Goal: Task Accomplishment & Management: Manage account settings

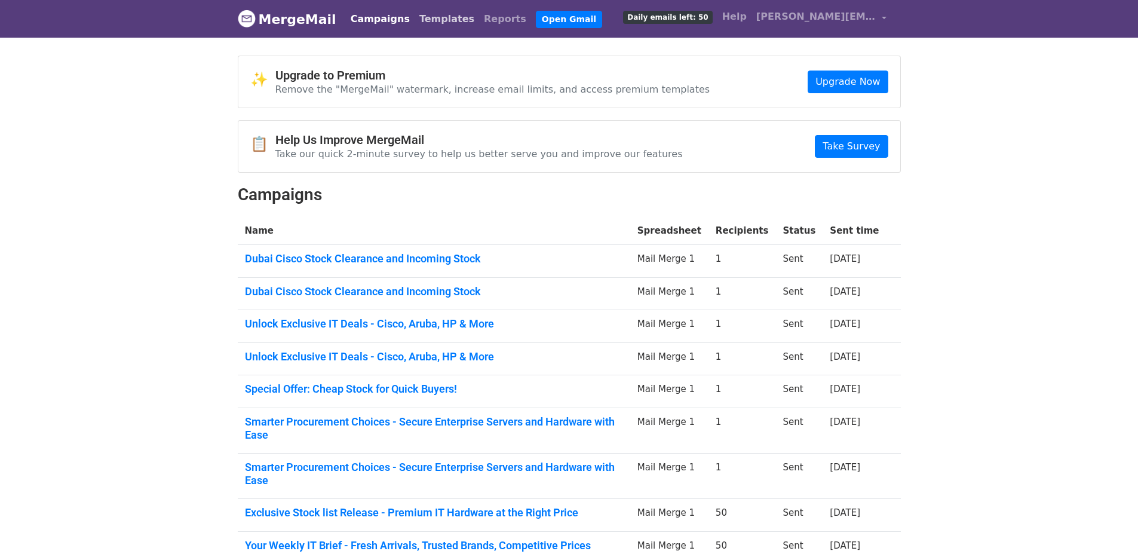
click at [424, 23] on link "Templates" at bounding box center [447, 19] width 65 height 24
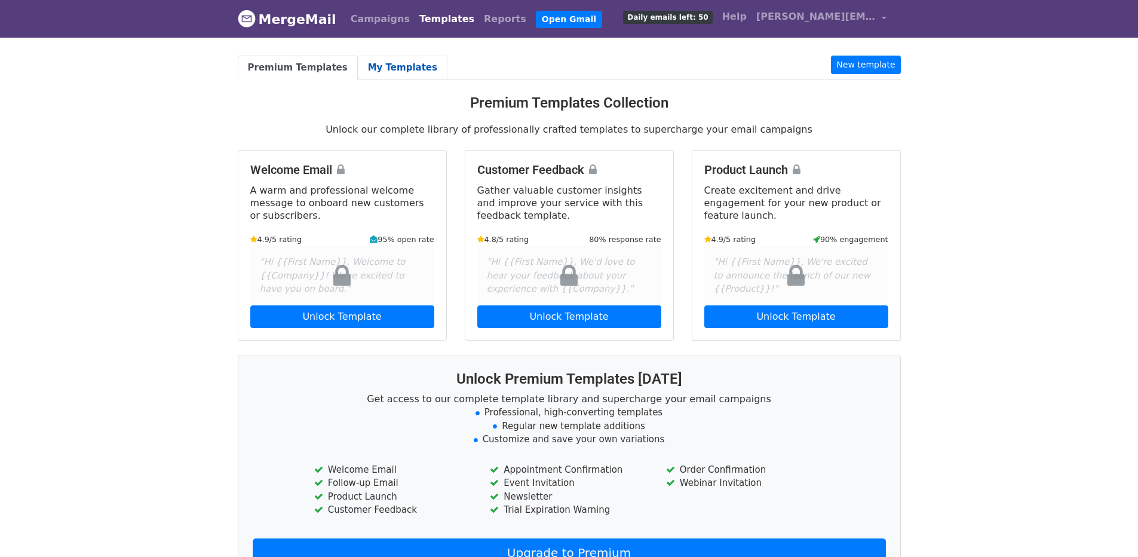
click at [376, 68] on link "My Templates" at bounding box center [403, 68] width 90 height 24
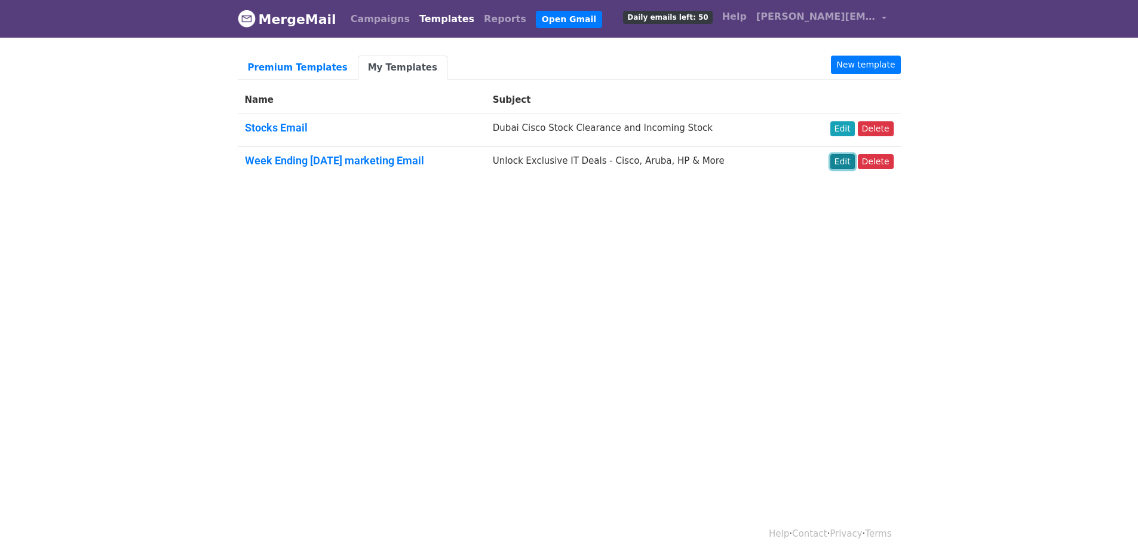
click at [846, 160] on link "Edit" at bounding box center [842, 161] width 24 height 15
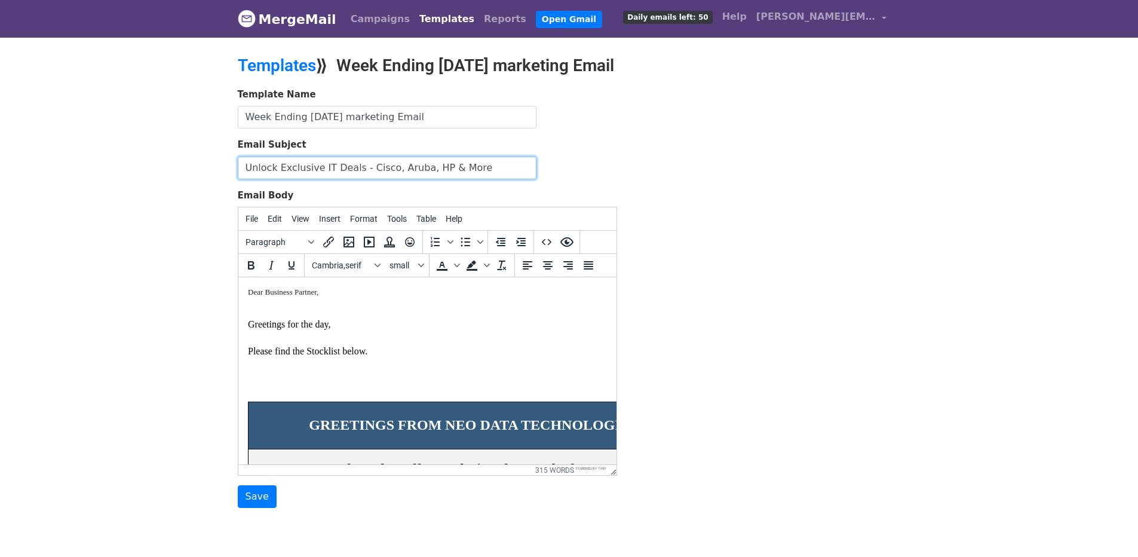
click at [329, 165] on input "Unlock Exclusive IT Deals - Cisco, Aruba, HP & More" at bounding box center [387, 168] width 299 height 23
paste input "Don't Miss Our Latest IT Stocklist with Fast-Moving Hardware Deals"
type input "Don't Miss Our Latest IT Stocklist with Fast-Moving Hardware Deals"
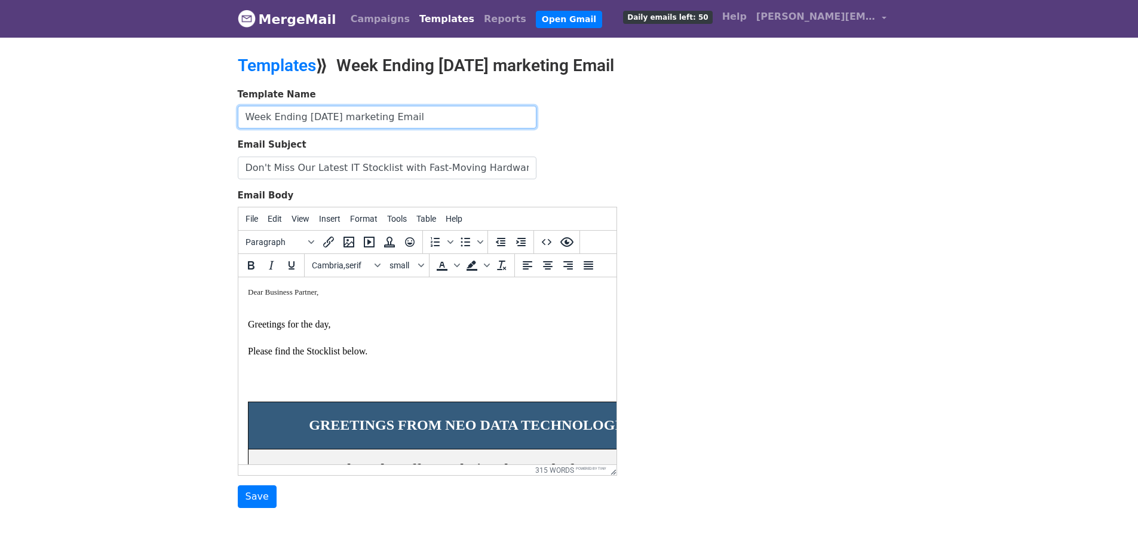
drag, startPoint x: 317, startPoint y: 117, endPoint x: 305, endPoint y: 117, distance: 12.5
click at [305, 117] on input "Week Ending Sep 27 marketing Email" at bounding box center [387, 117] width 299 height 23
type input "Week Ending [DATE] marketing Email"
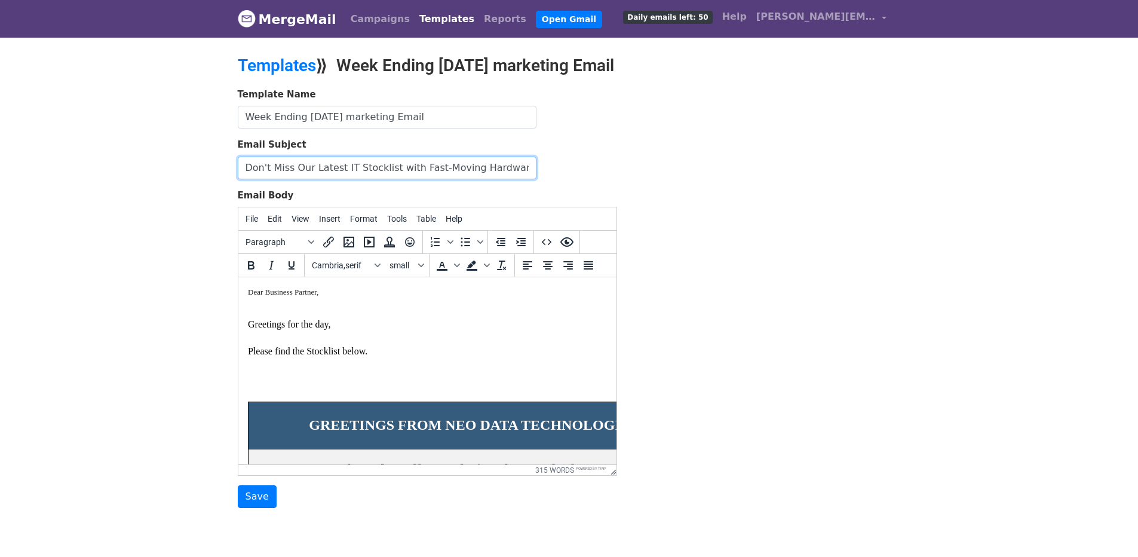
click at [392, 166] on input "Don't Miss Our Latest IT Stocklist with Fast-Moving Hardware Deals" at bounding box center [387, 168] width 299 height 23
click at [355, 329] on p "Greetings for the day, Please find the Stocklist below." at bounding box center [426, 338] width 359 height 40
click at [253, 393] on p at bounding box center [426, 396] width 359 height 11
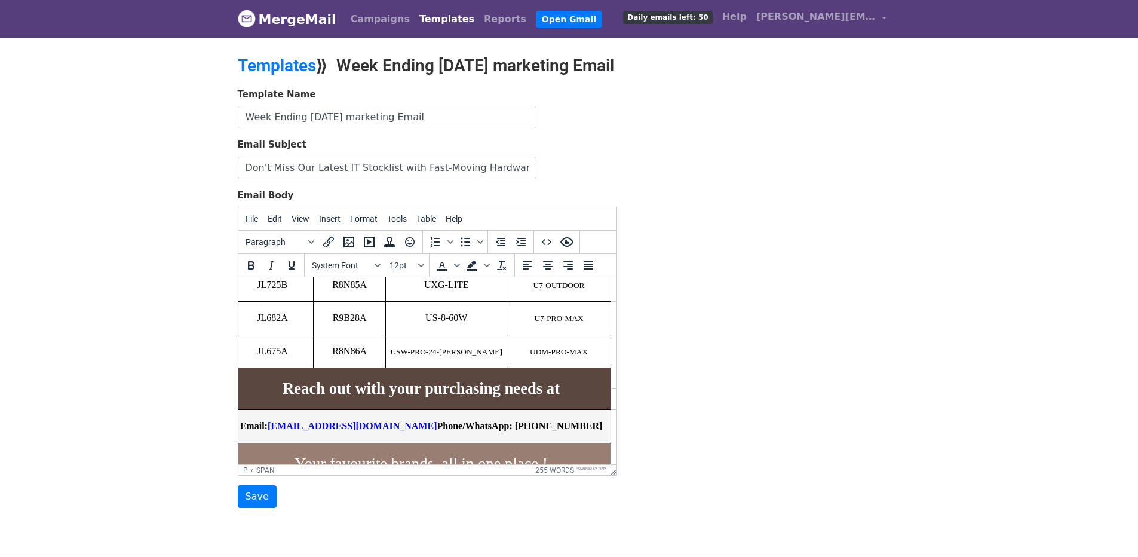
scroll to position [937, 17]
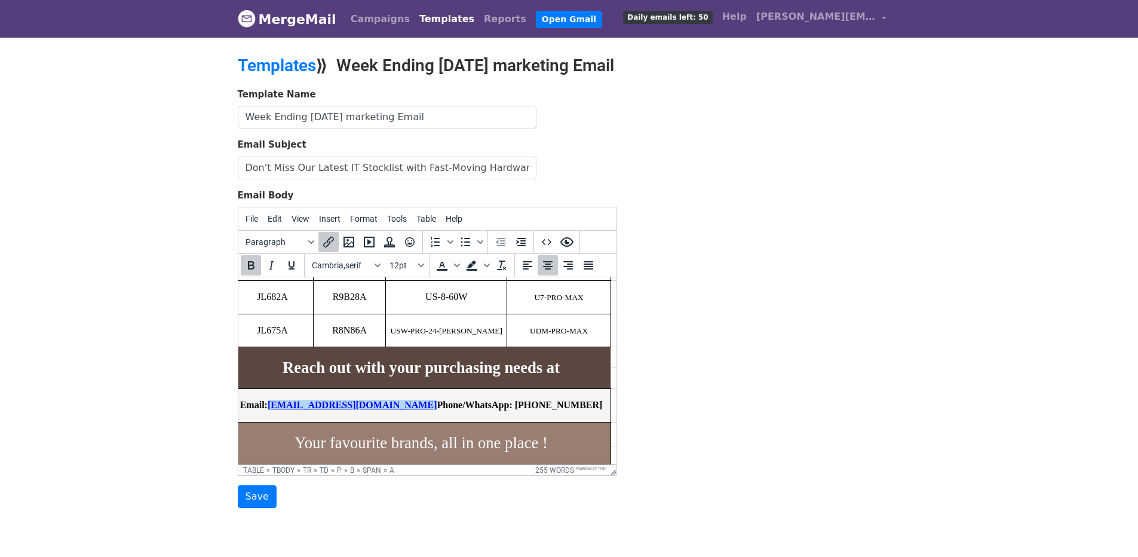
click at [290, 410] on link "abdul@neodatatechnologies.com" at bounding box center [352, 405] width 170 height 10
drag, startPoint x: 304, startPoint y: 459, endPoint x: 626, endPoint y: 741, distance: 428.1
click at [591, 419] on td "Email: aaakash@neodatatechnologies.com Phone/WhatsApp: +971 506784161" at bounding box center [415, 405] width 379 height 33
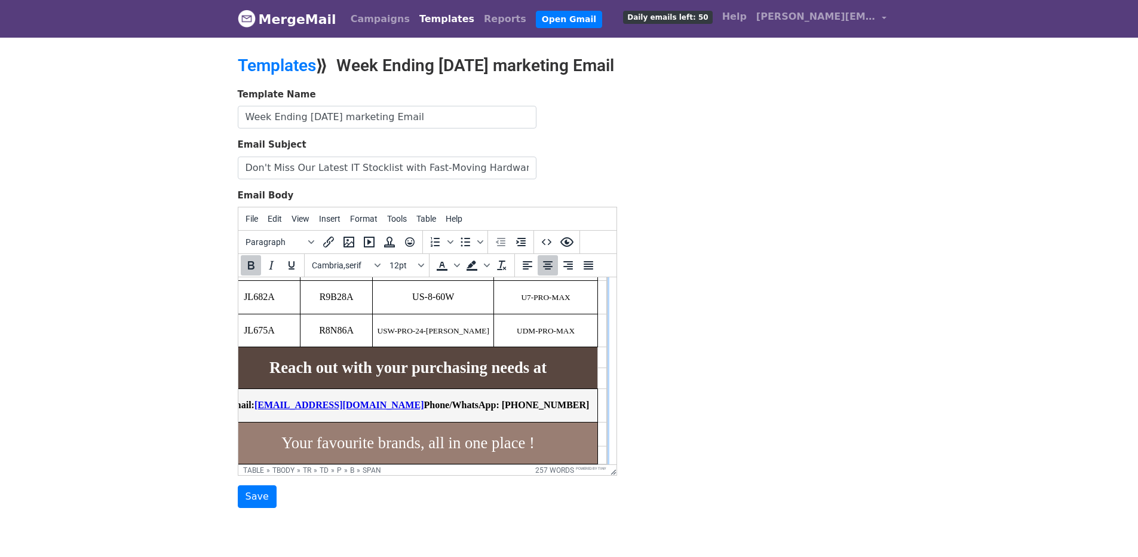
click at [568, 410] on span "Email: aaakash@neodatatechnologies.com Phone/WhatsApp: +971 543 226 2995" at bounding box center [407, 405] width 363 height 10
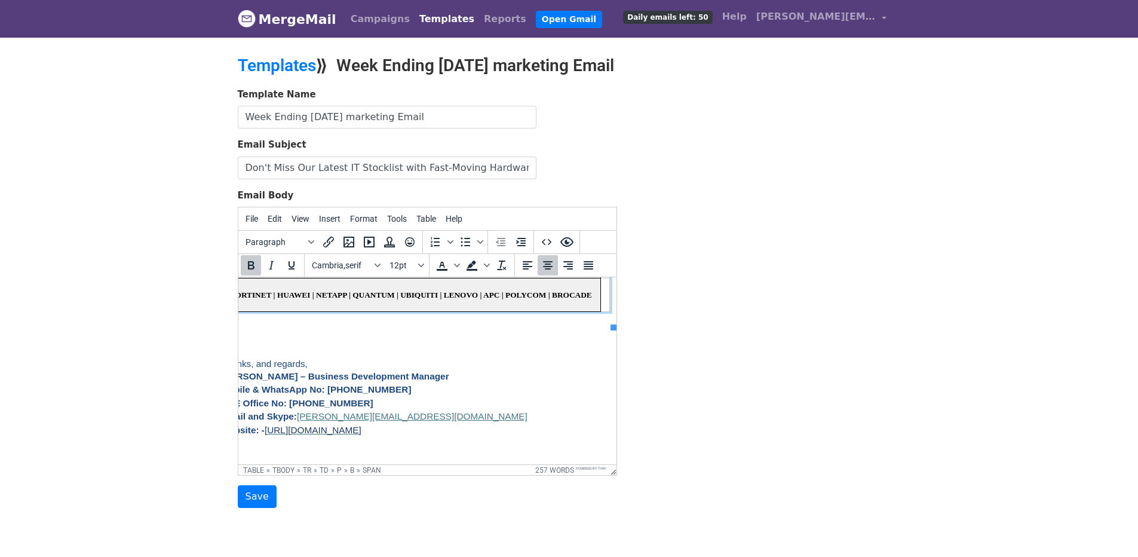
scroll to position [1155, 0]
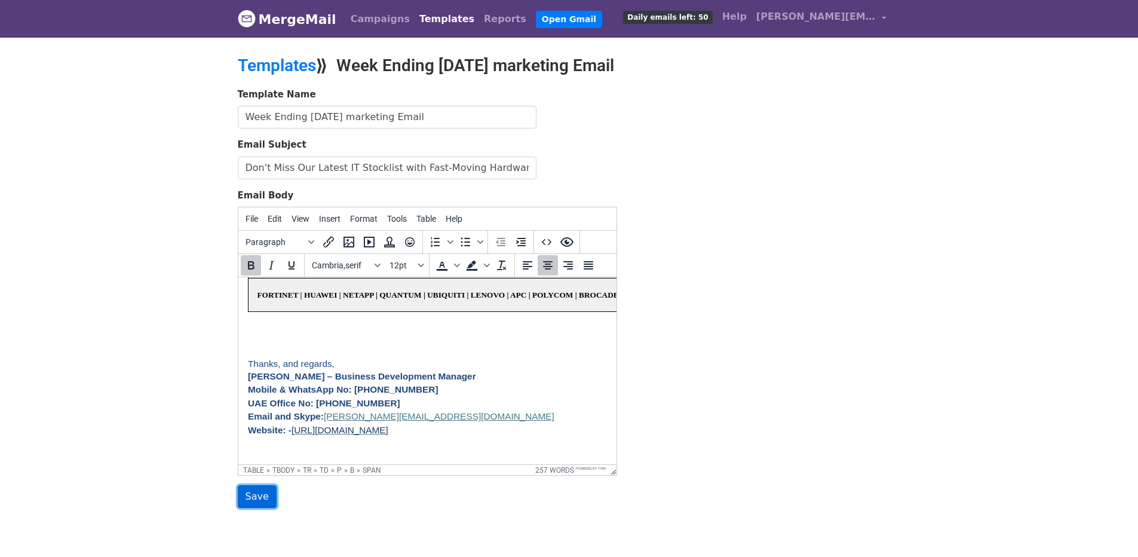
click at [252, 496] on input "Save" at bounding box center [257, 496] width 39 height 23
